Goal: Task Accomplishment & Management: Manage account settings

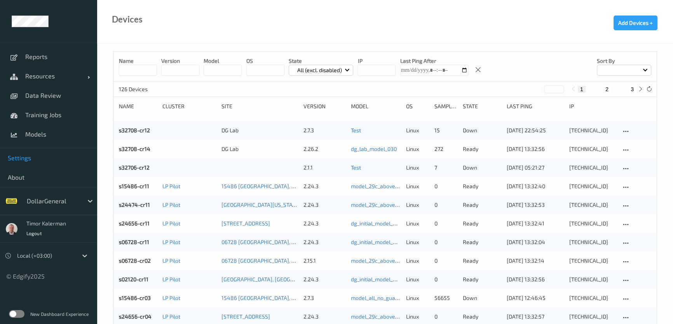
click at [29, 162] on link "Settings" at bounding box center [48, 157] width 97 height 19
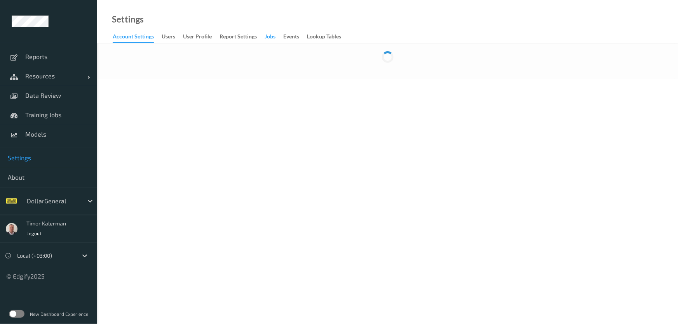
click at [273, 38] on div "Jobs" at bounding box center [269, 38] width 11 height 10
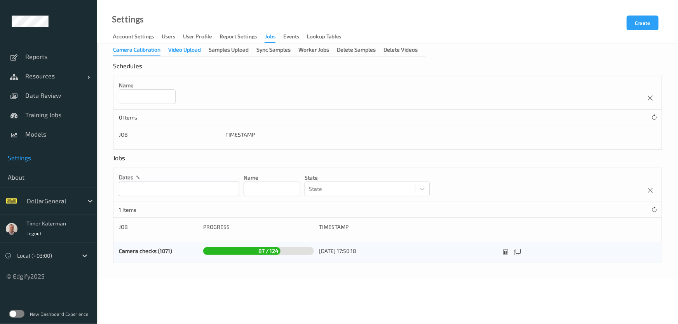
click at [178, 52] on div "Video Upload" at bounding box center [184, 51] width 33 height 10
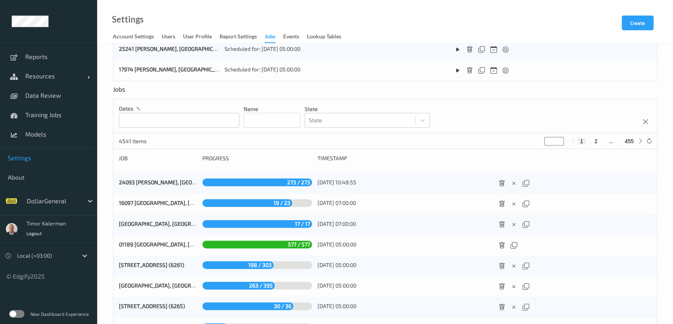
scroll to position [346, 0]
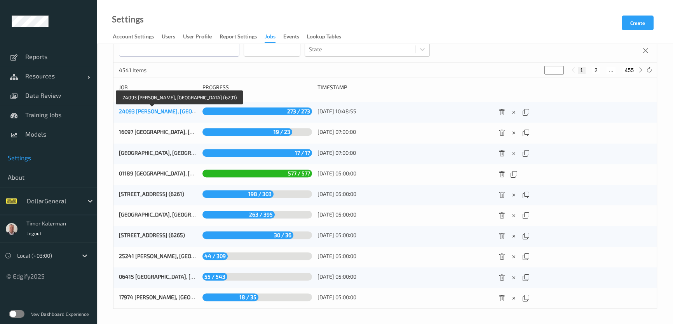
click at [169, 109] on link "24093 [PERSON_NAME], [GEOGRAPHIC_DATA] (6291)" at bounding box center [183, 111] width 129 height 7
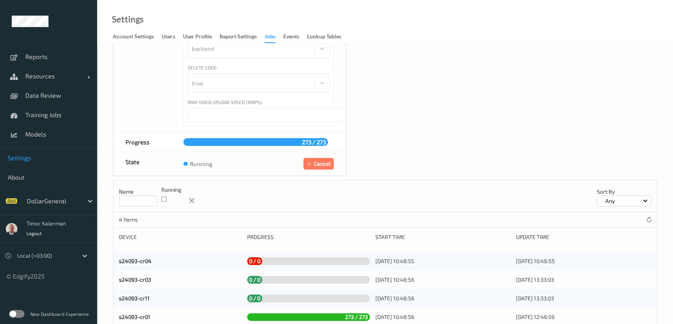
scroll to position [179, 0]
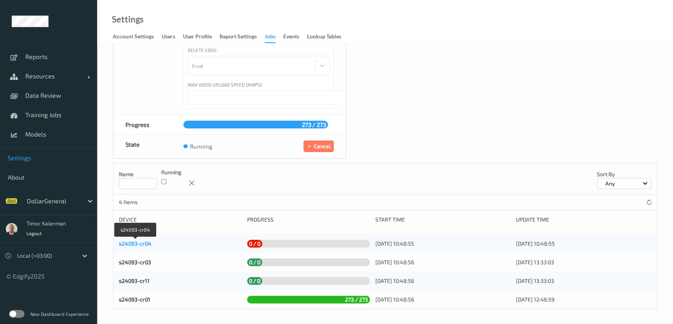
click at [140, 243] on link "s24093-cr04" at bounding box center [135, 243] width 33 height 7
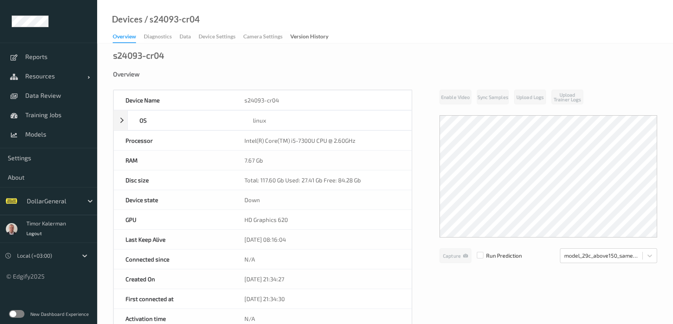
click at [184, 37] on div "Overview Diagnostics Data Device Settings Camera Settings Version History" at bounding box center [224, 37] width 223 height 12
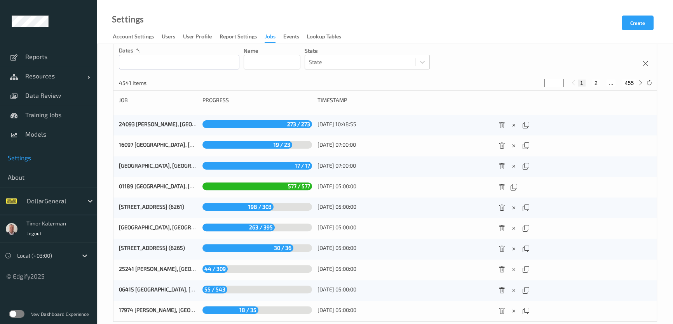
scroll to position [346, 0]
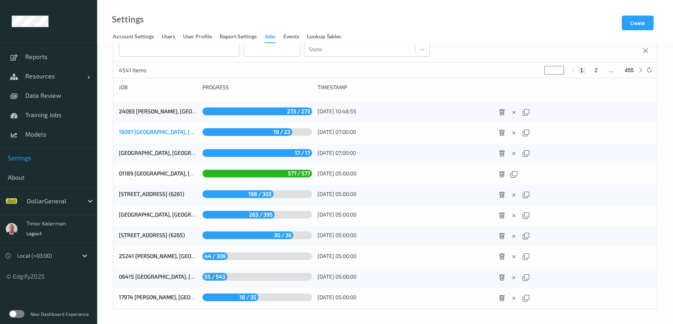
click at [151, 129] on link "16097 [GEOGRAPHIC_DATA], [GEOGRAPHIC_DATA] (6290)" at bounding box center [187, 132] width 137 height 7
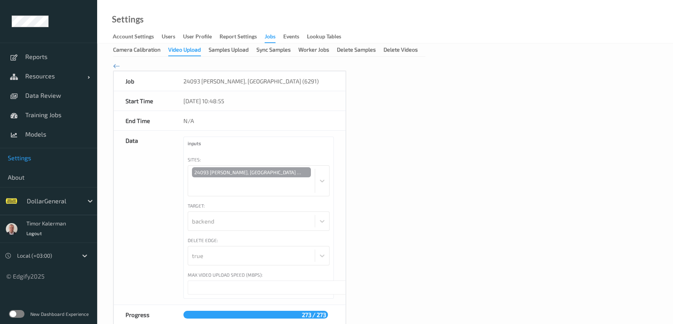
type input "****"
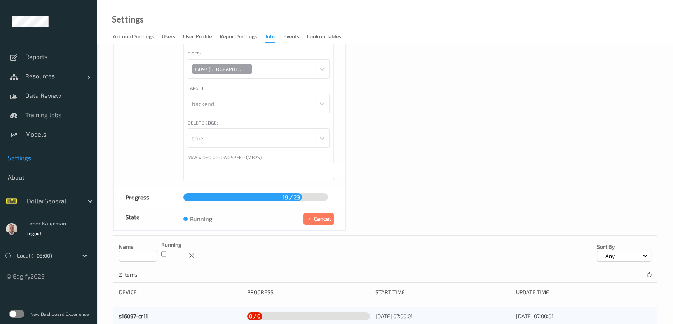
scroll to position [141, 0]
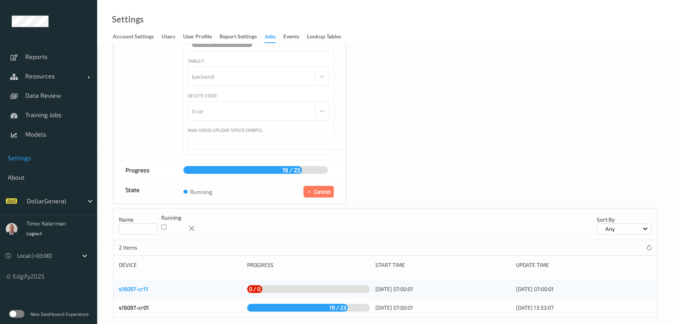
click at [140, 286] on link "s16097-cr11" at bounding box center [133, 289] width 29 height 7
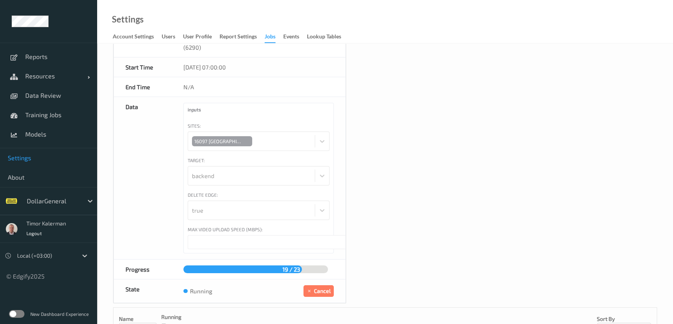
scroll to position [106, 0]
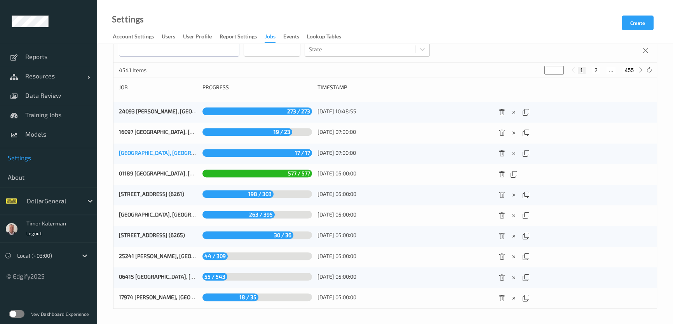
click at [171, 153] on link "[GEOGRAPHIC_DATA], [GEOGRAPHIC_DATA] (6289)" at bounding box center [180, 152] width 122 height 7
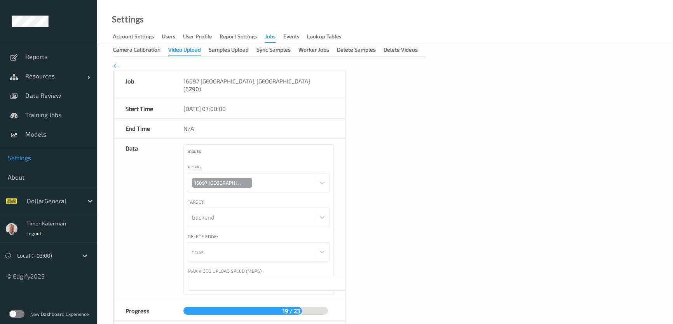
type input "***"
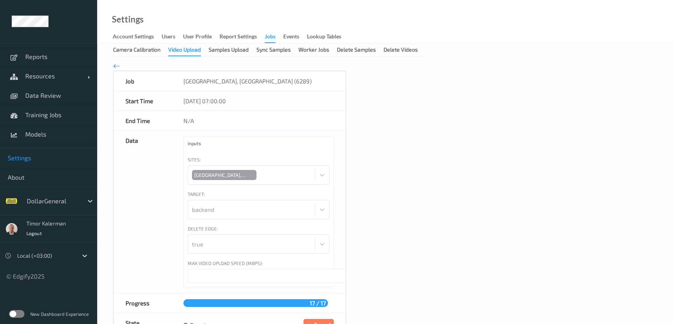
scroll to position [160, 0]
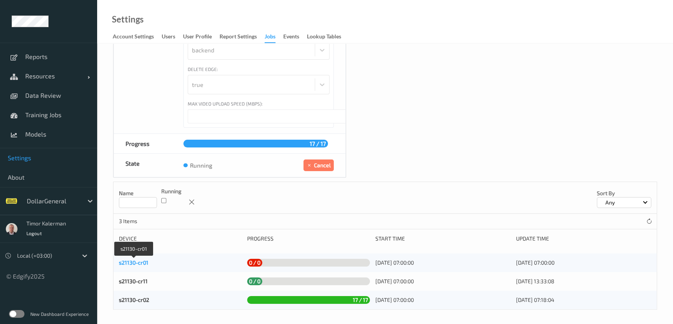
click at [136, 262] on link "s21130-cr01" at bounding box center [134, 262] width 30 height 7
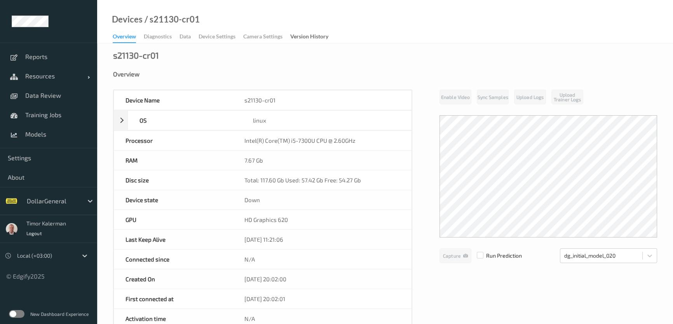
click at [185, 38] on div "Overview Diagnostics Data Device Settings Camera Settings Version History" at bounding box center [224, 37] width 223 height 12
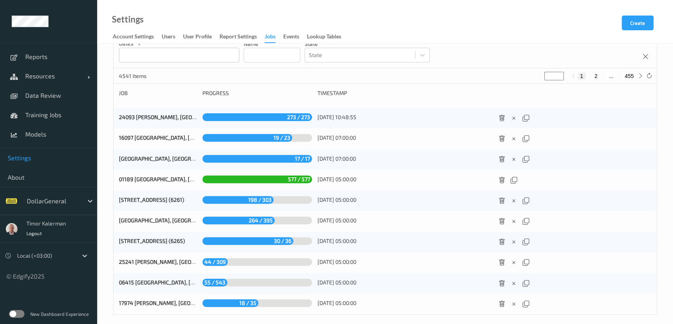
scroll to position [346, 0]
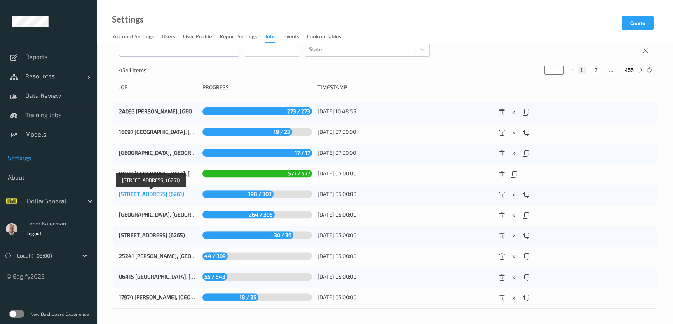
click at [162, 192] on link "[STREET_ADDRESS] (6261)" at bounding box center [151, 194] width 65 height 7
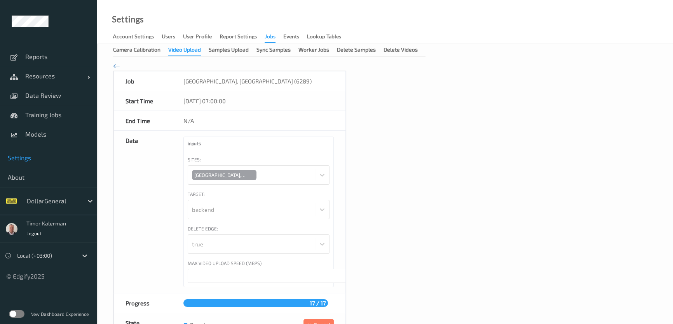
type input "****"
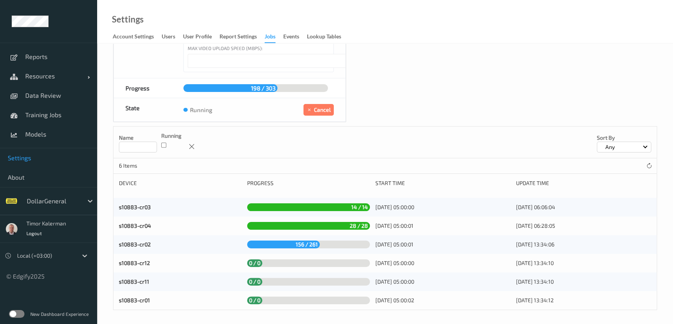
scroll to position [216, 0]
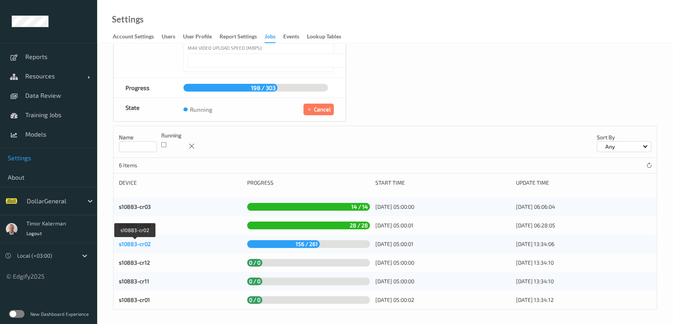
click at [133, 242] on link "s10883-cr02" at bounding box center [135, 244] width 32 height 7
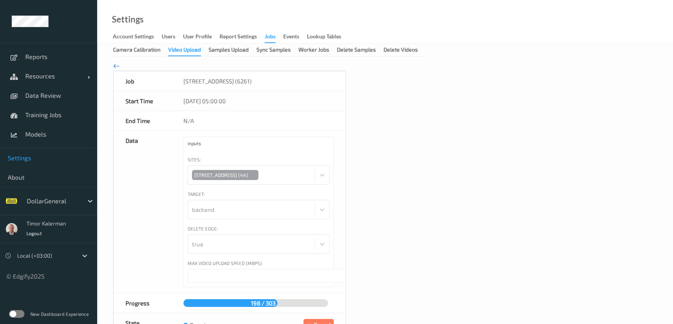
click at [115, 66] on icon at bounding box center [116, 66] width 7 height 9
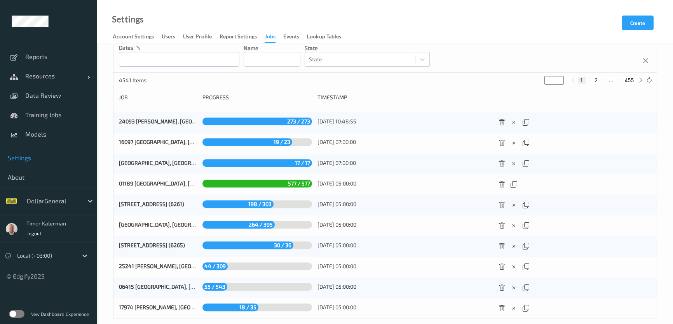
scroll to position [346, 0]
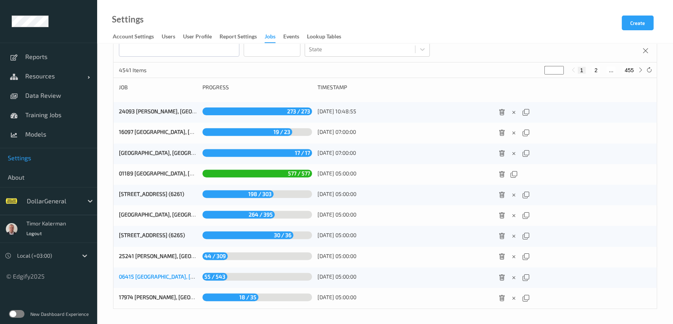
click at [151, 274] on link "06415 [GEOGRAPHIC_DATA], [GEOGRAPHIC_DATA] (6269)" at bounding box center [188, 276] width 138 height 7
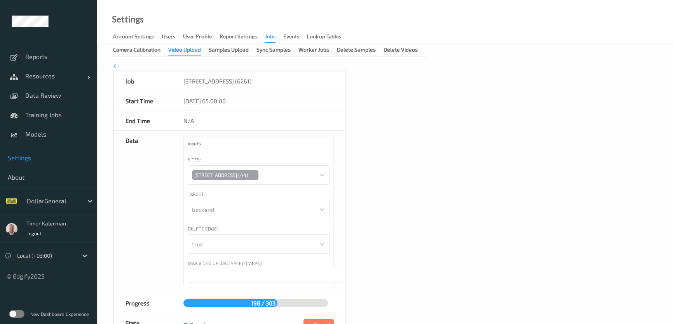
type input "****"
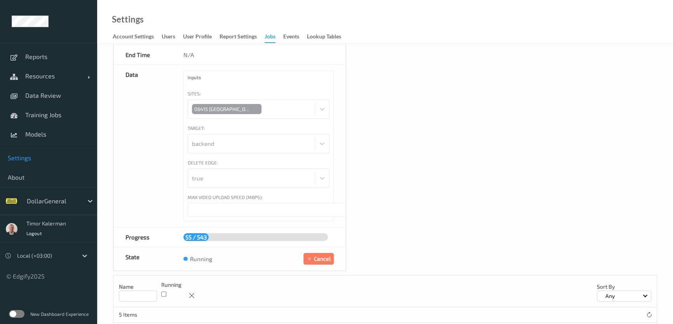
scroll to position [141, 0]
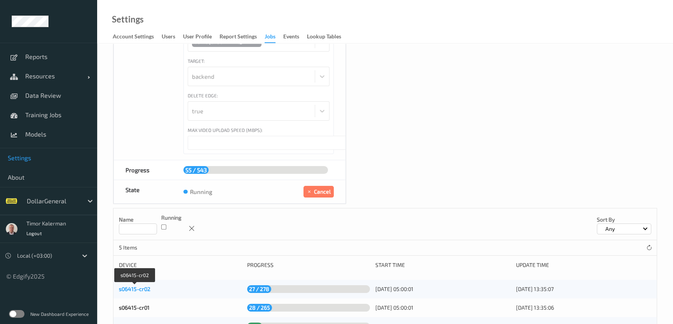
click at [136, 286] on link "s06415-cr02" at bounding box center [134, 289] width 31 height 7
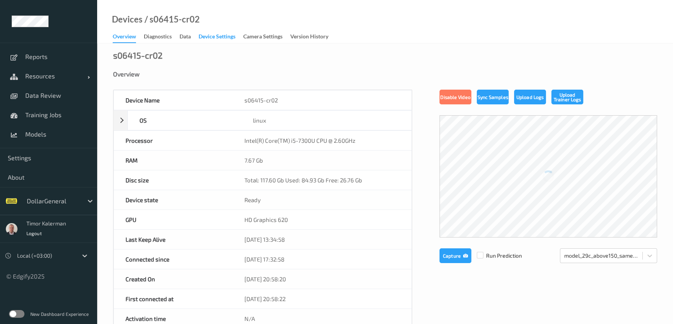
click at [217, 38] on div "Device Settings" at bounding box center [216, 38] width 37 height 10
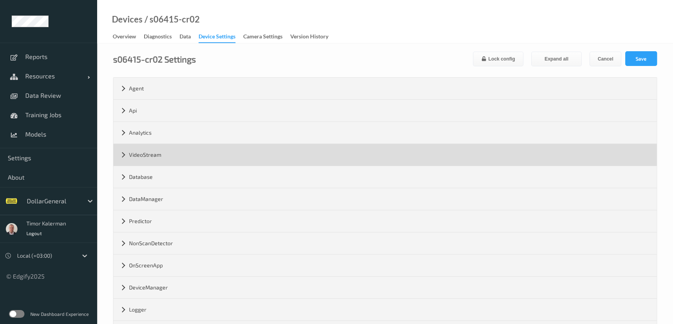
click at [176, 160] on div "VideoStream" at bounding box center [384, 155] width 543 height 22
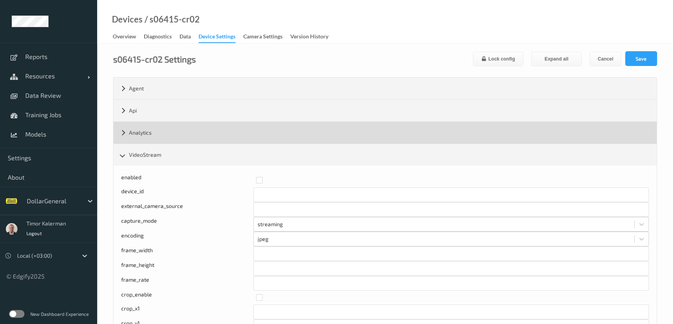
click at [155, 135] on div "Analytics" at bounding box center [384, 133] width 543 height 22
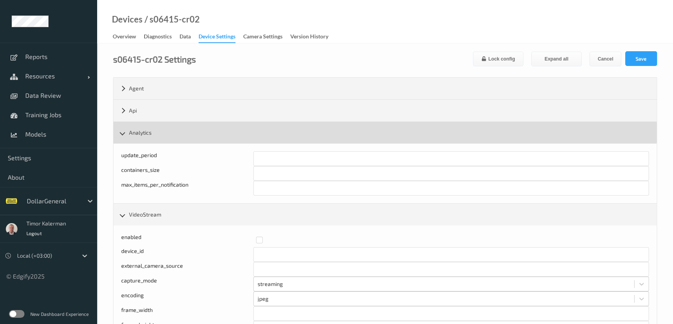
click at [158, 131] on div "Analytics" at bounding box center [384, 133] width 543 height 22
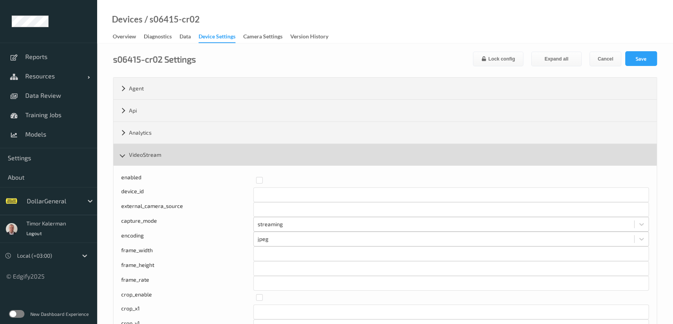
click at [162, 159] on div "VideoStream" at bounding box center [384, 155] width 543 height 22
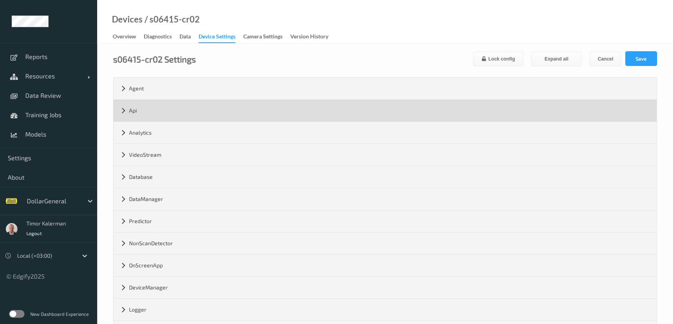
click at [158, 113] on div "Api" at bounding box center [384, 111] width 543 height 22
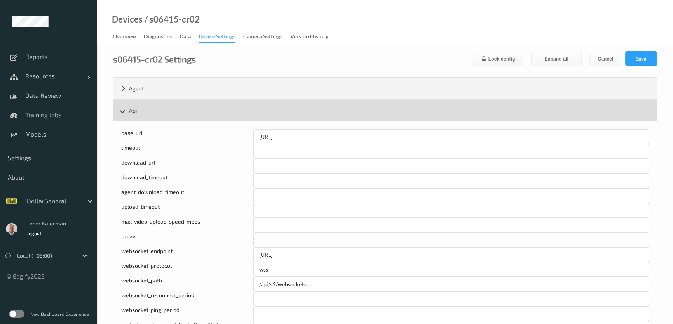
click at [158, 109] on div "Api" at bounding box center [384, 111] width 543 height 22
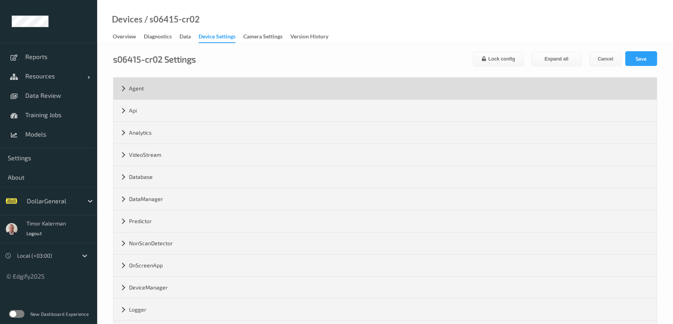
click at [155, 84] on div "Agent" at bounding box center [384, 89] width 543 height 22
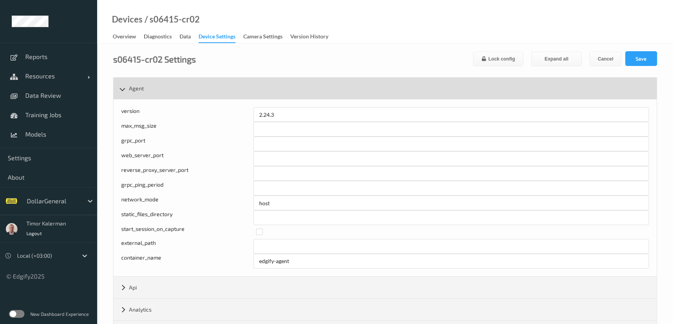
click at [151, 87] on div "Agent" at bounding box center [384, 89] width 543 height 22
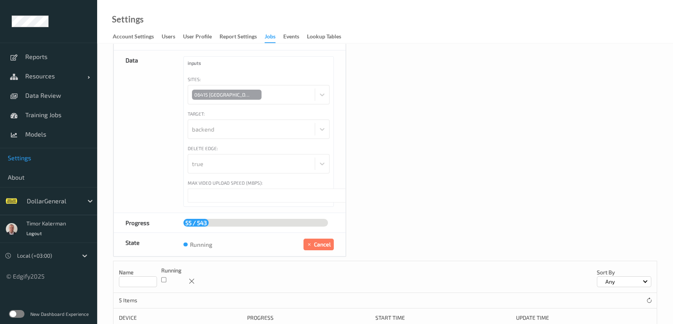
scroll to position [197, 0]
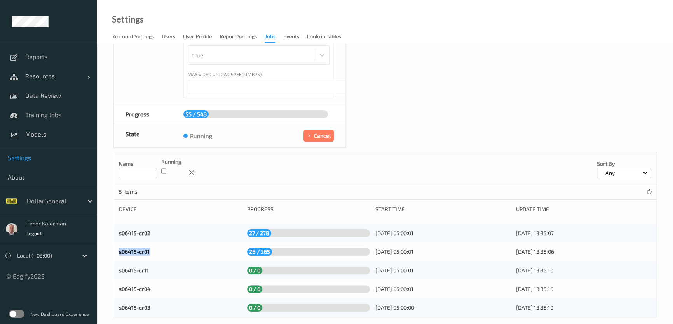
drag, startPoint x: 138, startPoint y: 242, endPoint x: 116, endPoint y: 243, distance: 21.4
click at [116, 243] on div "s06415-cr01 28 / 265 05/10/2025 05:00:01 05/10/2025 13:35:06" at bounding box center [384, 252] width 543 height 19
copy link "s06415-cr01"
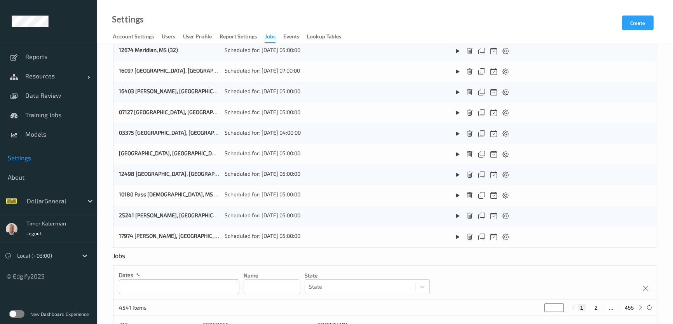
scroll to position [29, 0]
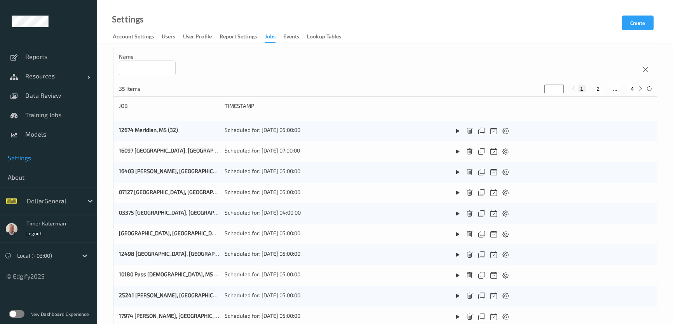
click at [223, 68] on div "Name" at bounding box center [384, 64] width 543 height 34
click at [172, 67] on input at bounding box center [147, 68] width 57 height 15
paste input "**********"
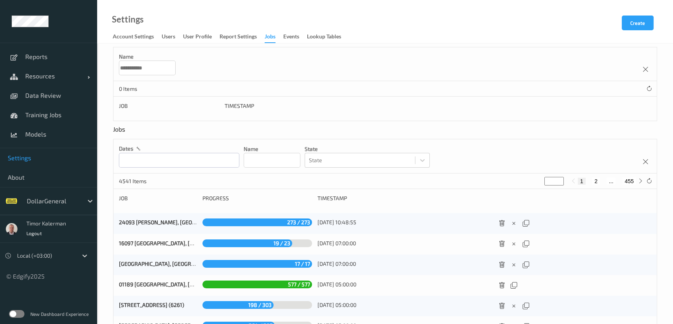
drag, startPoint x: 152, startPoint y: 68, endPoint x: 137, endPoint y: 68, distance: 14.4
click at [137, 68] on input "**********" at bounding box center [147, 68] width 57 height 15
drag, startPoint x: 122, startPoint y: 68, endPoint x: 115, endPoint y: 68, distance: 7.0
click at [115, 68] on div "Name ******" at bounding box center [384, 64] width 543 height 34
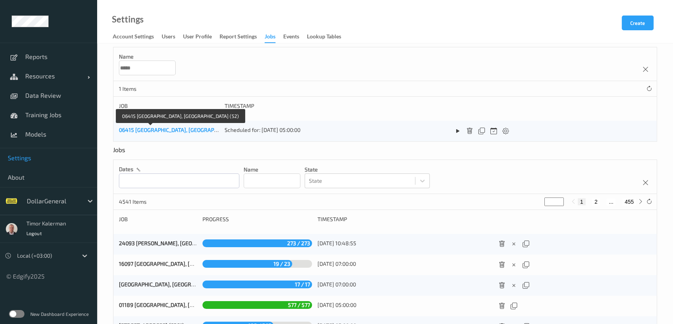
type input "*****"
click at [136, 130] on link "06415 Wilsonville, AL (52)" at bounding box center [185, 130] width 132 height 7
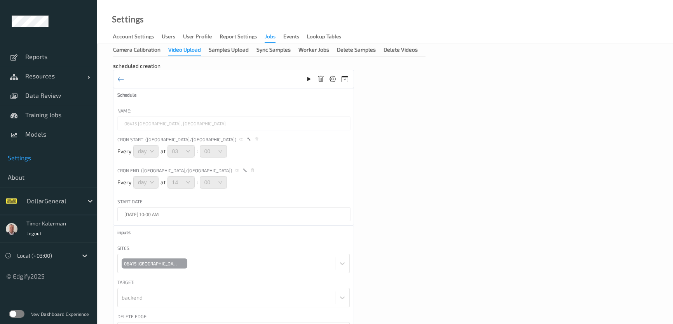
scroll to position [70, 0]
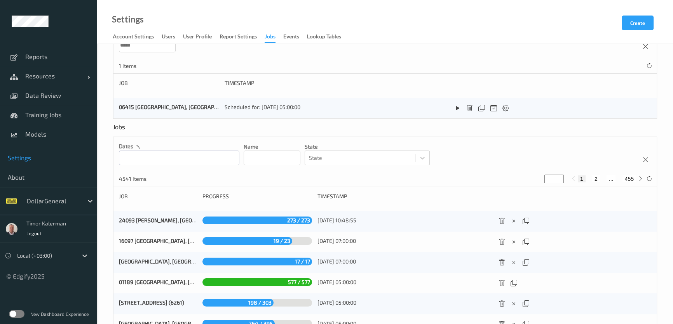
scroll to position [64, 0]
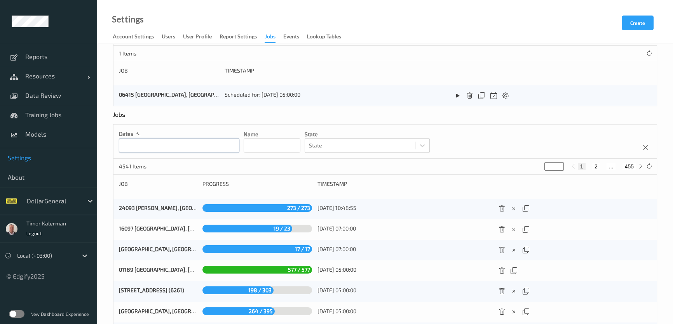
click at [142, 146] on input "text" at bounding box center [179, 145] width 120 height 15
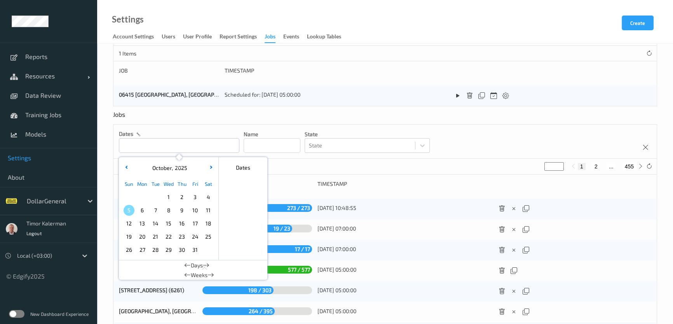
click at [251, 135] on p "Name" at bounding box center [271, 134] width 57 height 8
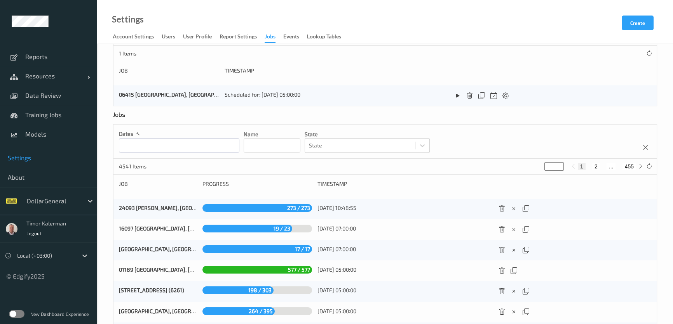
click at [261, 142] on input at bounding box center [271, 145] width 57 height 15
type input "*****"
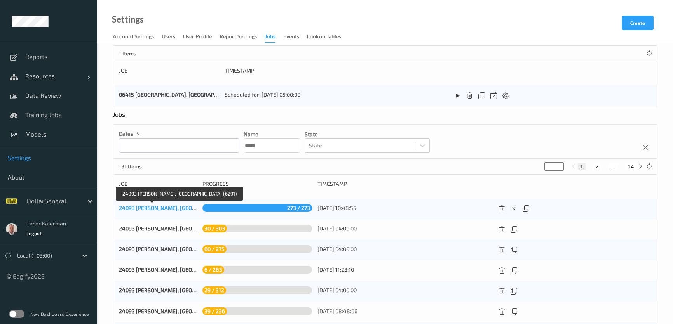
click at [154, 206] on link "24093 [PERSON_NAME], [GEOGRAPHIC_DATA] (6291)" at bounding box center [183, 208] width 129 height 7
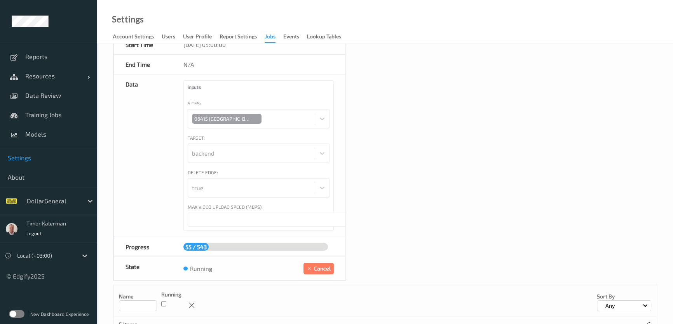
scroll to position [8, 0]
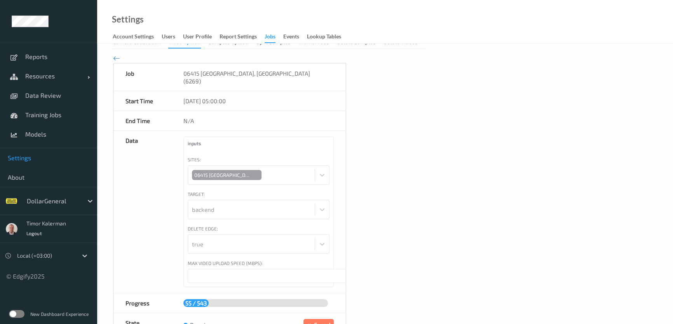
type input "*"
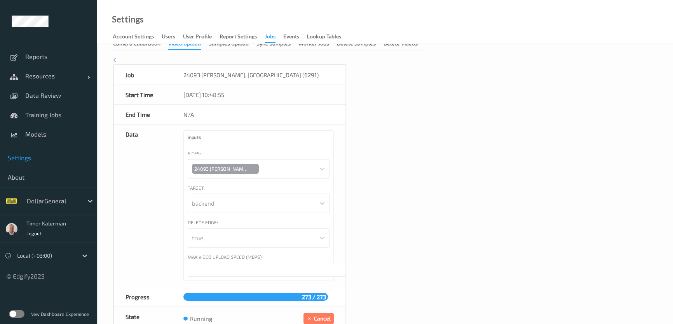
scroll to position [179, 0]
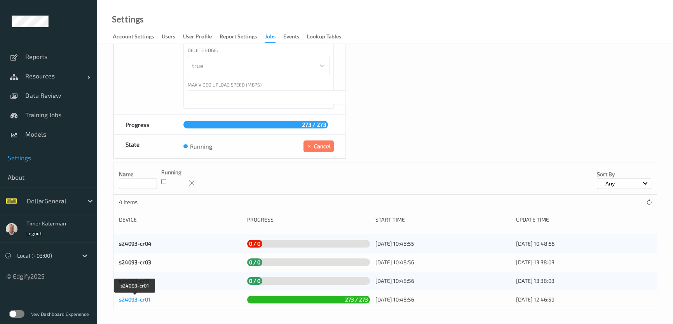
click at [136, 296] on link "s24093-cr01" at bounding box center [134, 299] width 31 height 7
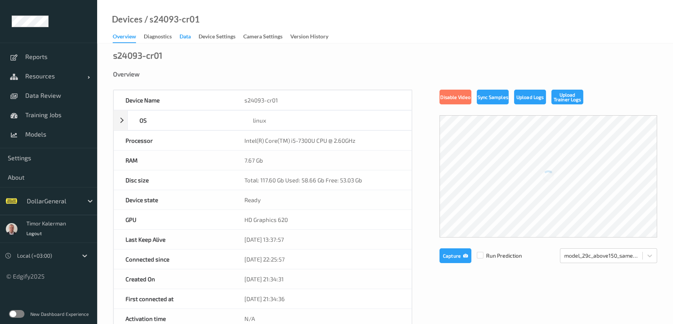
click at [189, 37] on div "Data" at bounding box center [184, 38] width 11 height 10
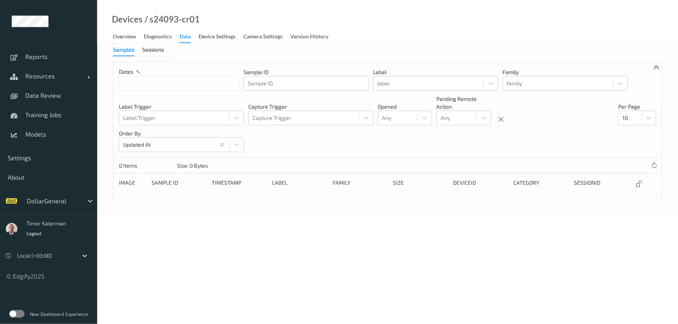
click at [166, 53] on div "Samples Sessions" at bounding box center [142, 51] width 59 height 11
click at [153, 49] on div "Sessions" at bounding box center [153, 51] width 22 height 10
click at [137, 31] on link "Overview" at bounding box center [128, 36] width 31 height 11
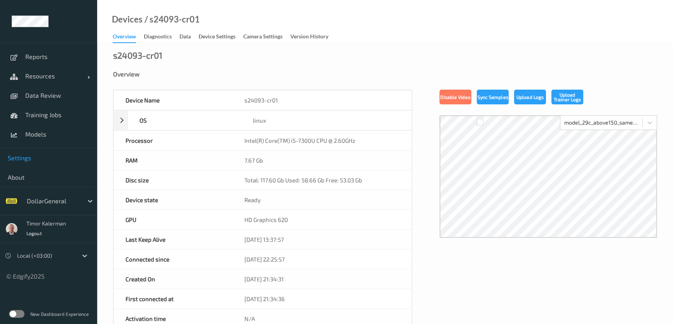
click at [37, 154] on span "Settings" at bounding box center [49, 158] width 82 height 8
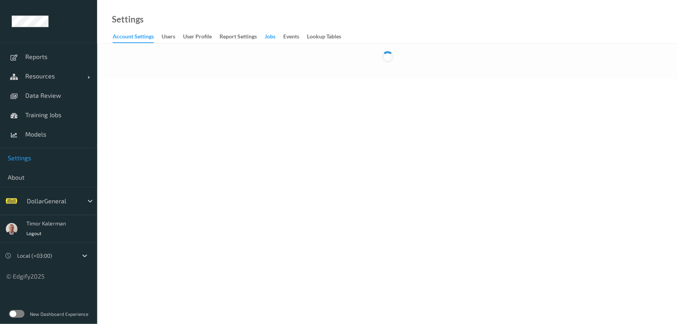
click at [269, 35] on div "Jobs" at bounding box center [269, 38] width 11 height 10
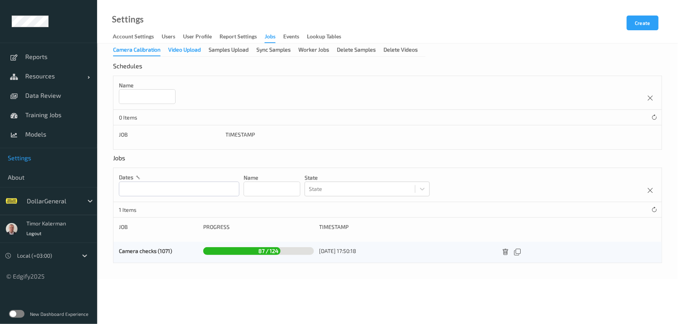
click at [189, 50] on div "Video Upload" at bounding box center [184, 51] width 33 height 10
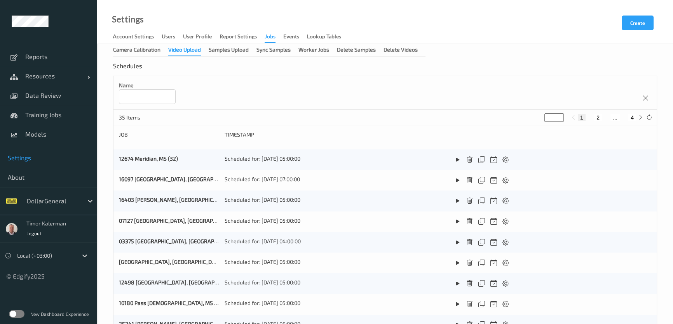
click at [139, 92] on input at bounding box center [147, 96] width 57 height 15
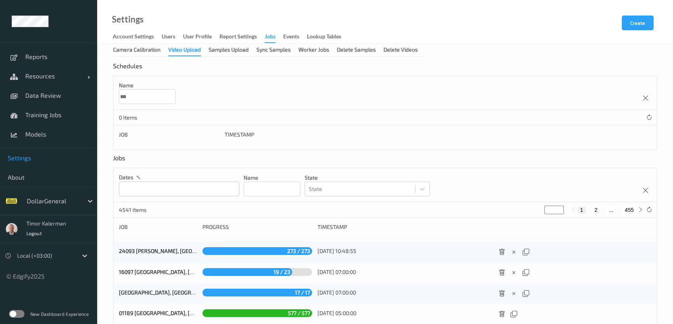
click at [159, 99] on input "***" at bounding box center [147, 96] width 57 height 15
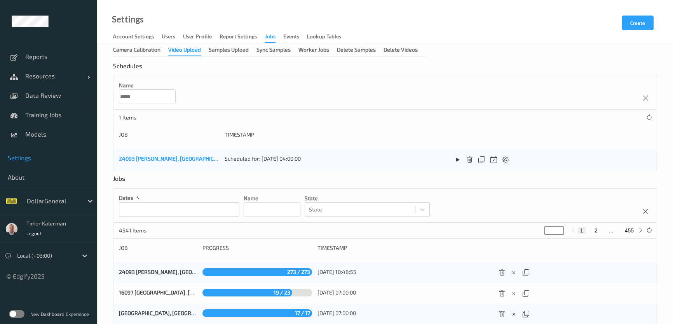
type input "*****"
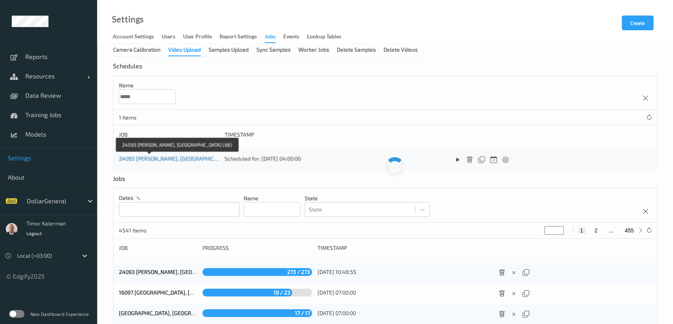
click at [155, 157] on link "24093 Shellman, GA (68)" at bounding box center [180, 158] width 123 height 7
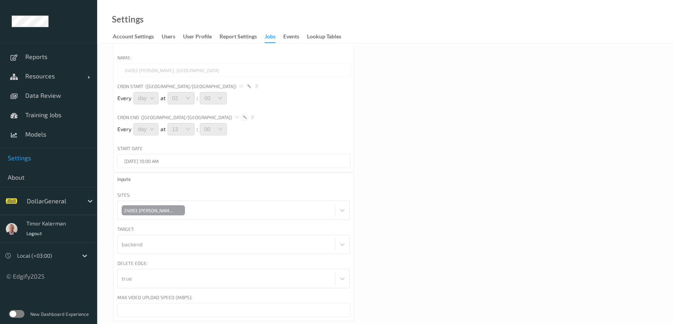
scroll to position [70, 0]
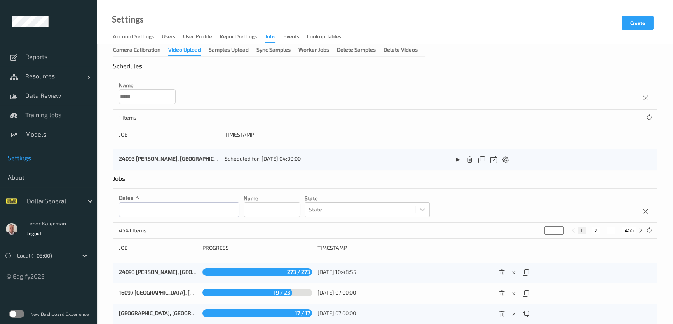
scroll to position [106, 0]
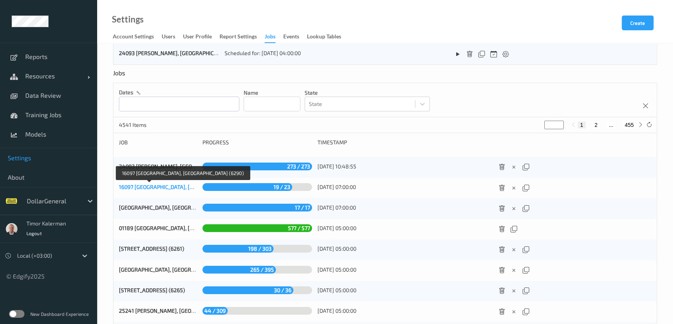
click at [162, 187] on link "16097 [GEOGRAPHIC_DATA], [GEOGRAPHIC_DATA] (6290)" at bounding box center [187, 187] width 137 height 7
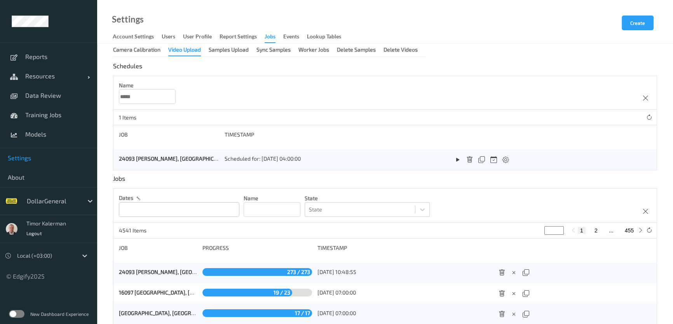
click at [143, 96] on input "*****" at bounding box center [147, 96] width 57 height 15
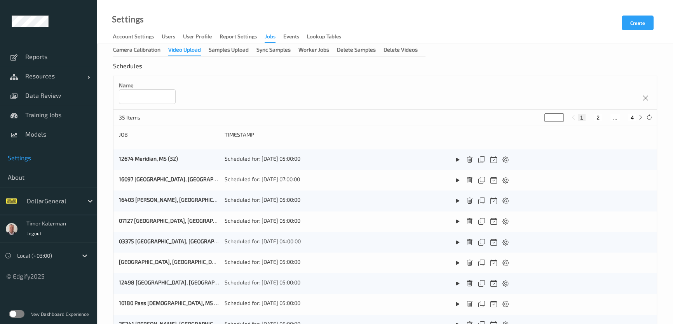
click at [143, 96] on input at bounding box center [147, 96] width 57 height 15
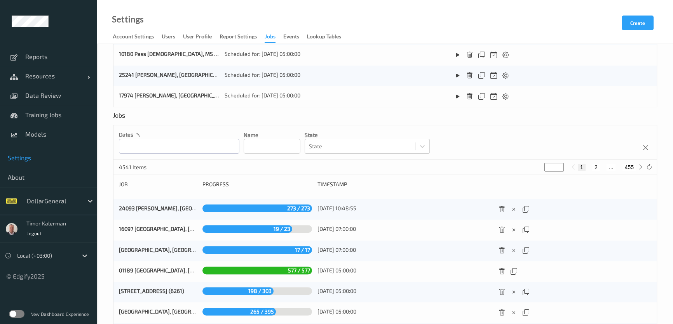
scroll to position [241, 0]
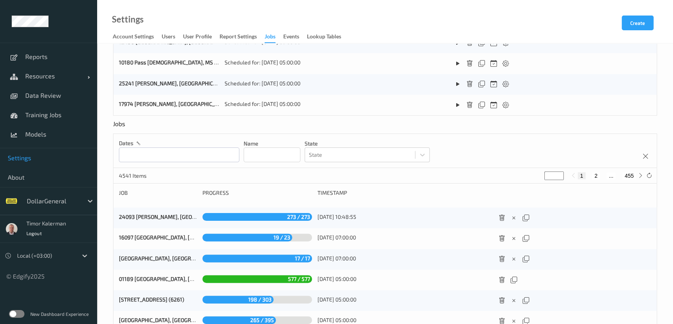
click at [276, 153] on input at bounding box center [271, 155] width 57 height 15
type input "*****"
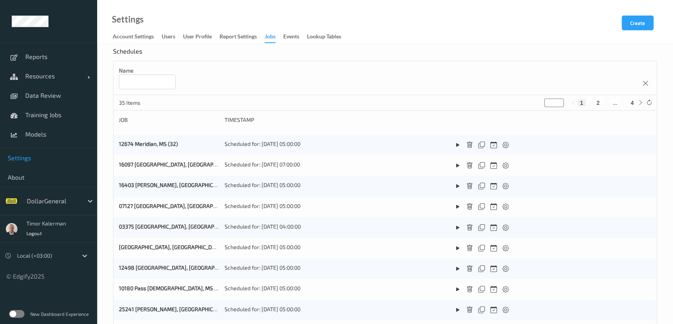
scroll to position [0, 0]
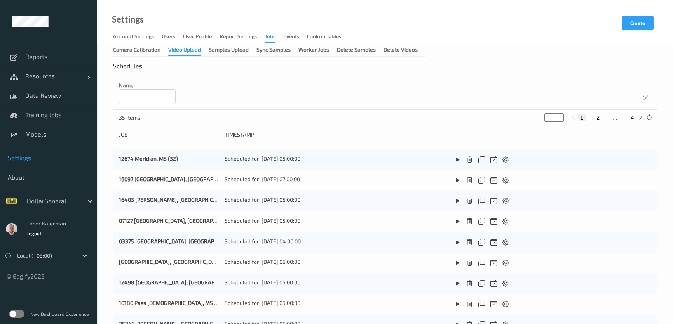
click at [186, 53] on div "Video Upload" at bounding box center [184, 51] width 33 height 10
click at [643, 99] on icon at bounding box center [645, 98] width 7 height 7
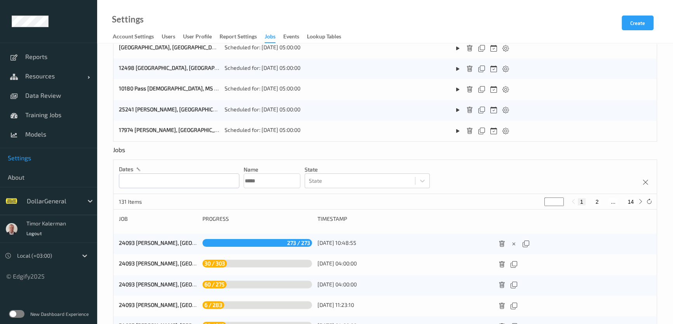
scroll to position [205, 0]
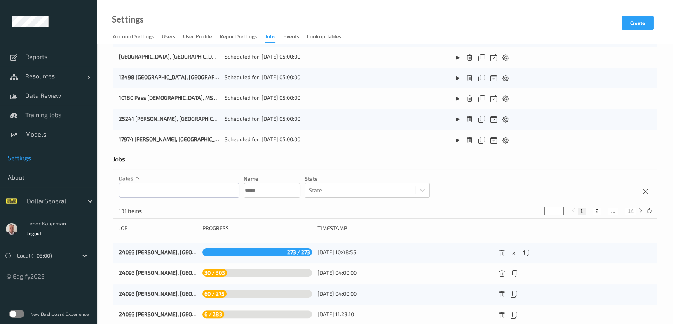
click at [271, 182] on p "Name" at bounding box center [271, 179] width 57 height 8
click at [270, 190] on input "*****" at bounding box center [271, 190] width 57 height 15
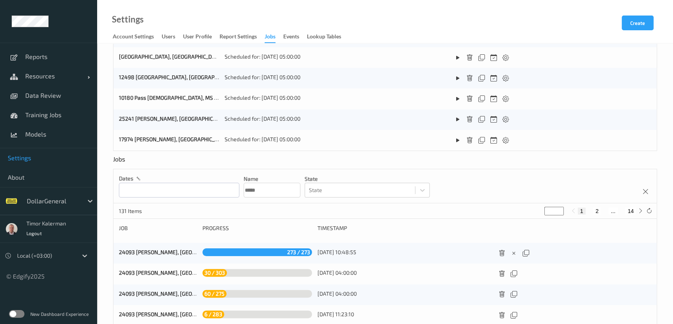
click at [270, 190] on input "*****" at bounding box center [271, 190] width 57 height 15
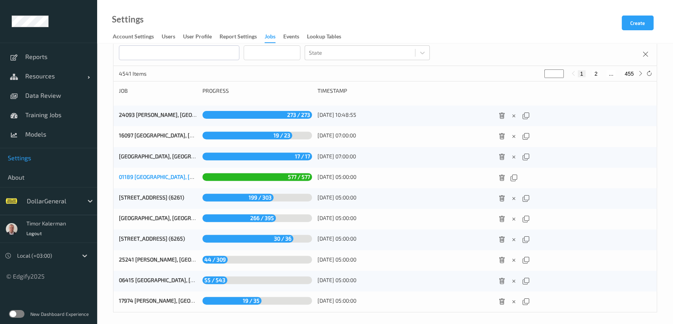
scroll to position [346, 0]
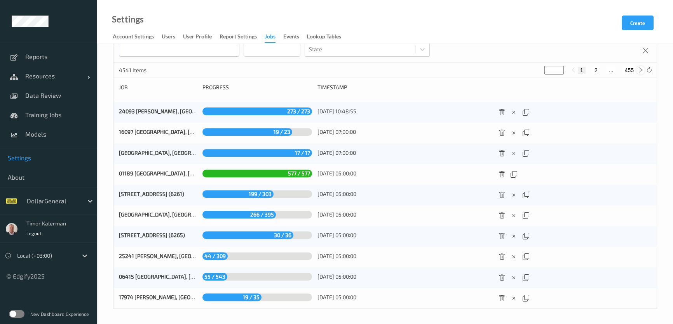
click at [640, 68] on icon at bounding box center [640, 70] width 6 height 6
type input "*"
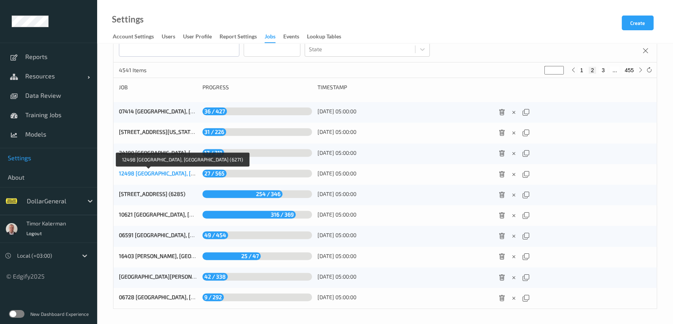
click at [141, 173] on link "12498 [GEOGRAPHIC_DATA], [GEOGRAPHIC_DATA] (6271)" at bounding box center [187, 173] width 137 height 7
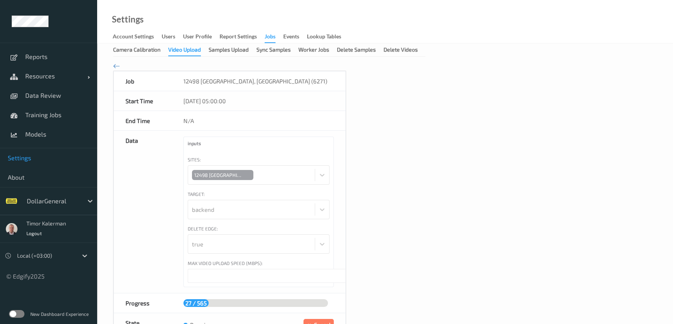
scroll to position [141, 0]
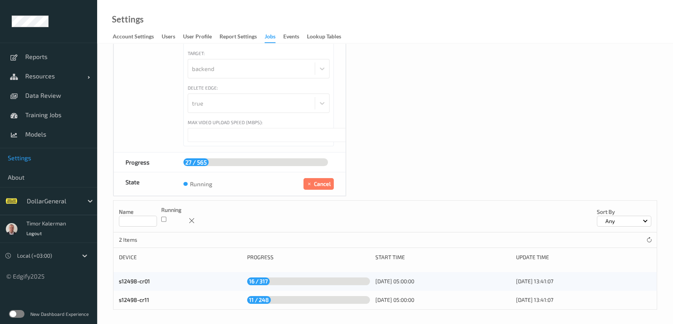
click at [129, 275] on div "s12498-cr01 16 / 317 05/10/2025 05:00:00 05/10/2025 13:41:07" at bounding box center [384, 281] width 543 height 19
click at [130, 278] on link "s12498-cr01" at bounding box center [134, 281] width 31 height 7
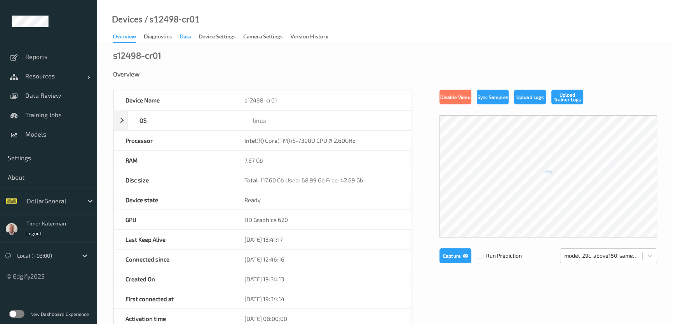
click at [189, 36] on div "Data" at bounding box center [184, 38] width 11 height 10
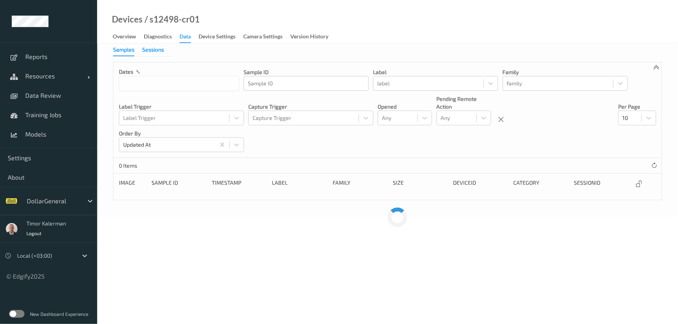
click at [156, 53] on div "Sessions" at bounding box center [153, 51] width 22 height 10
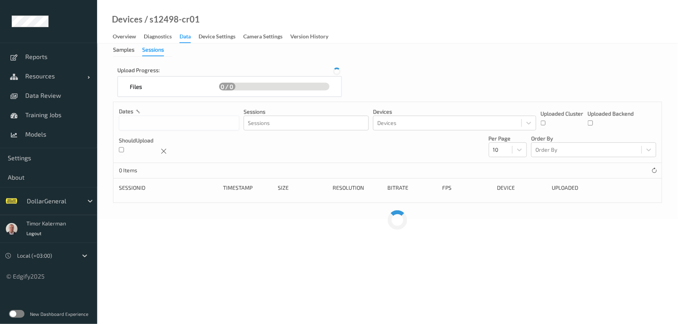
click at [122, 44] on div "Samples Sessions Upload Progress: Files 0 / 0 dates Sessions Sessions Devices D…" at bounding box center [387, 131] width 581 height 176
click at [124, 50] on div "Samples" at bounding box center [123, 51] width 21 height 10
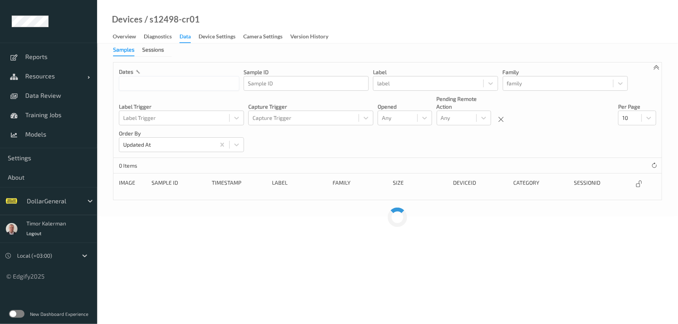
click at [187, 39] on div "Data" at bounding box center [184, 38] width 11 height 10
click at [40, 154] on span "Settings" at bounding box center [49, 158] width 82 height 8
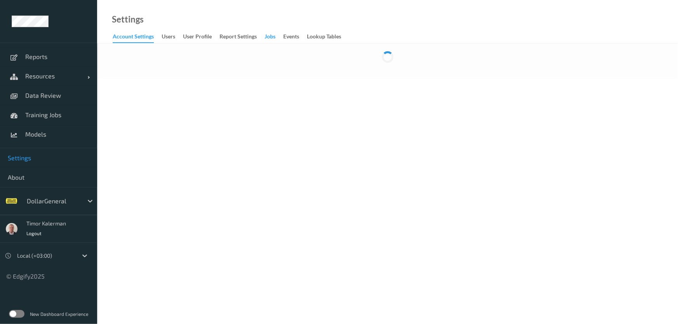
click at [269, 41] on div "Jobs" at bounding box center [269, 38] width 11 height 10
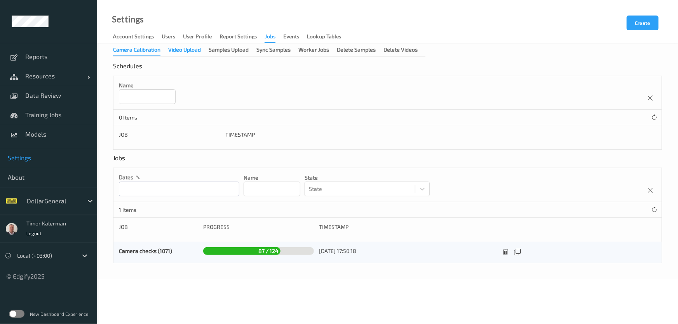
click at [182, 52] on div "Video Upload" at bounding box center [184, 51] width 33 height 10
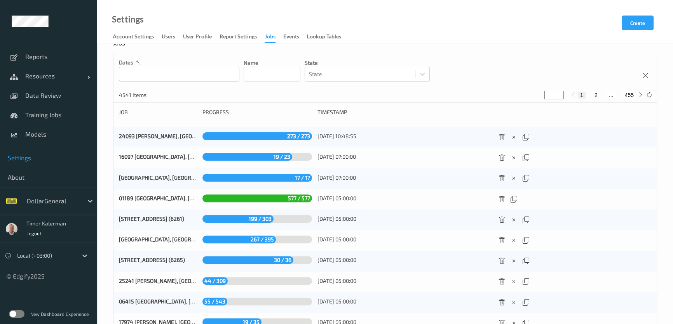
scroll to position [346, 0]
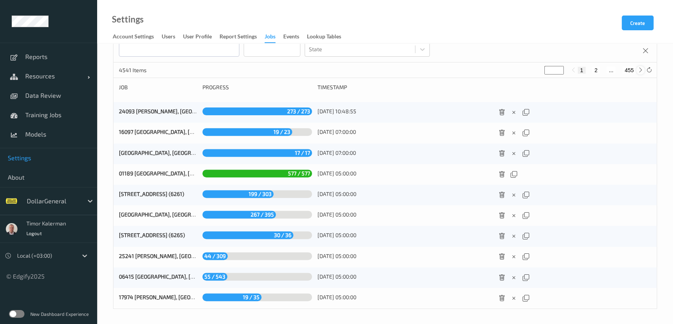
click at [636, 70] on div "1 2 ... 455" at bounding box center [607, 70] width 76 height 9
click at [637, 71] on icon at bounding box center [640, 70] width 6 height 6
type input "*"
